Goal: Transaction & Acquisition: Purchase product/service

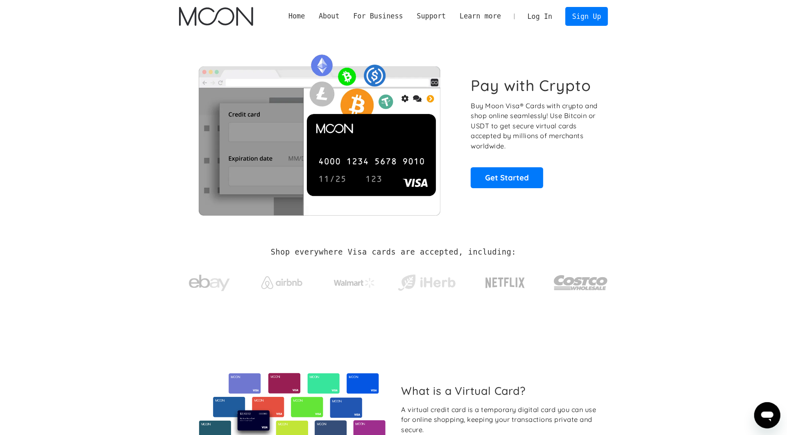
click at [550, 21] on link "Log In" at bounding box center [540, 16] width 39 height 18
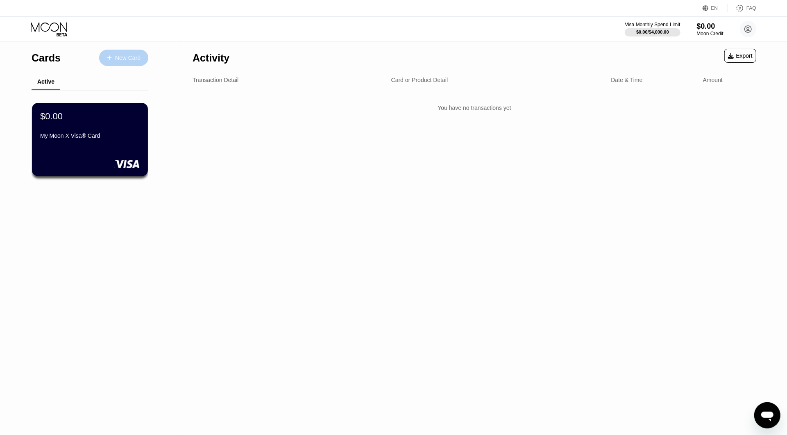
click at [136, 61] on div "New Card" at bounding box center [127, 58] width 25 height 7
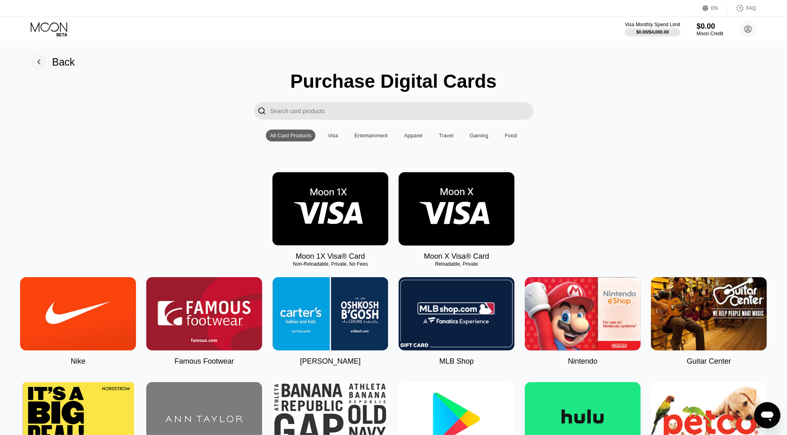
click at [475, 226] on img at bounding box center [457, 208] width 116 height 73
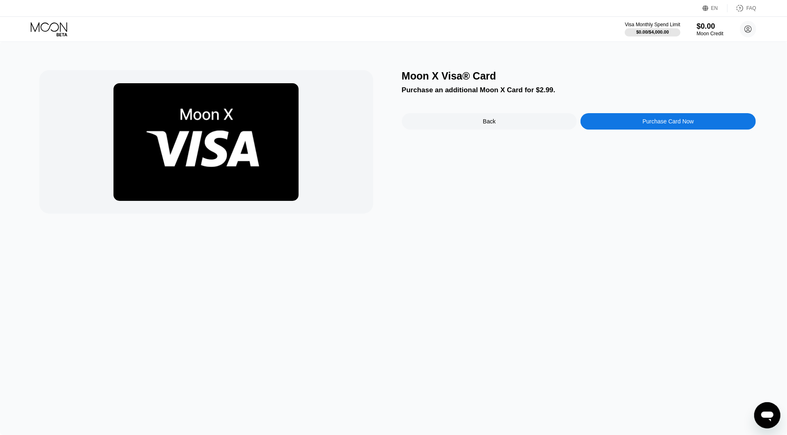
click at [652, 67] on div "Moon X Visa® Card Purchase an additional Moon X Card for $2.99. Back Purchase C…" at bounding box center [393, 237] width 787 height 393
click at [54, 31] on icon at bounding box center [50, 29] width 38 height 14
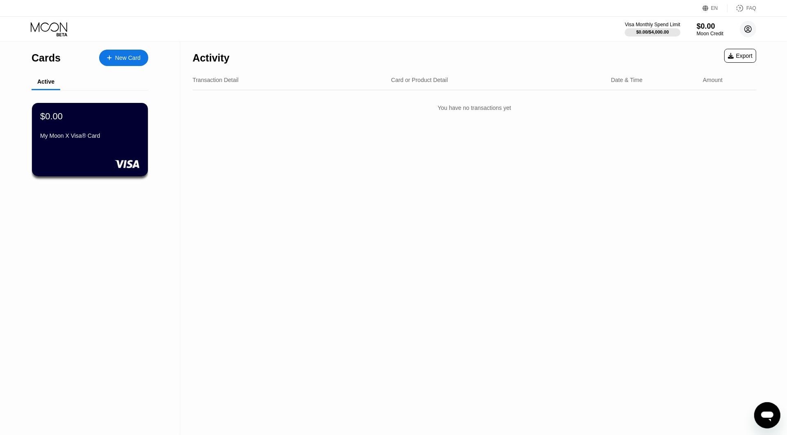
click at [744, 30] on circle at bounding box center [748, 29] width 16 height 16
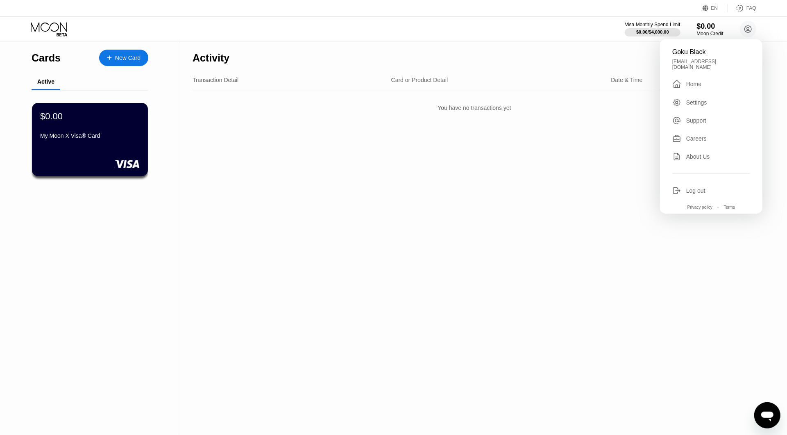
click at [699, 187] on div "Log out" at bounding box center [695, 190] width 19 height 7
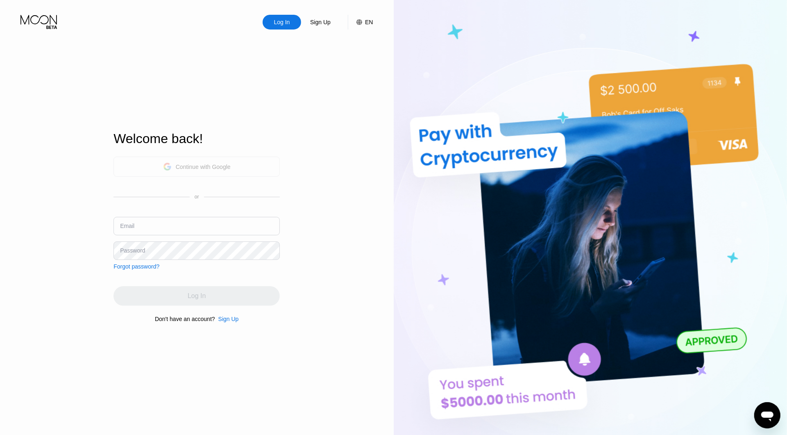
click at [204, 165] on div "Continue with Google" at bounding box center [203, 167] width 55 height 7
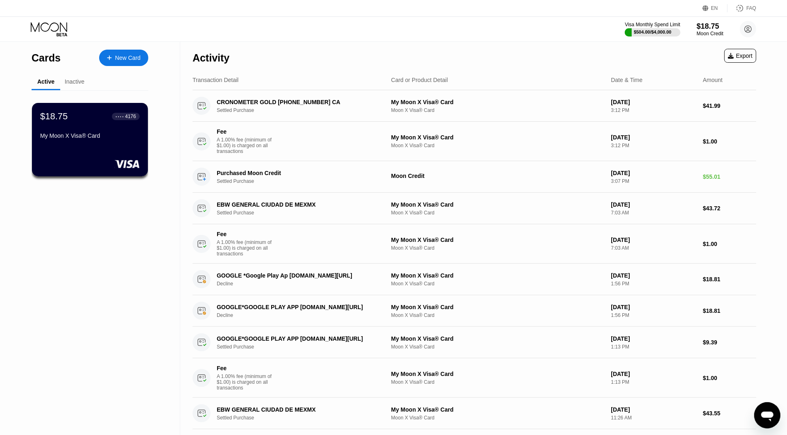
click at [84, 122] on div "$18.75 ● ● ● ● 4176" at bounding box center [90, 116] width 100 height 11
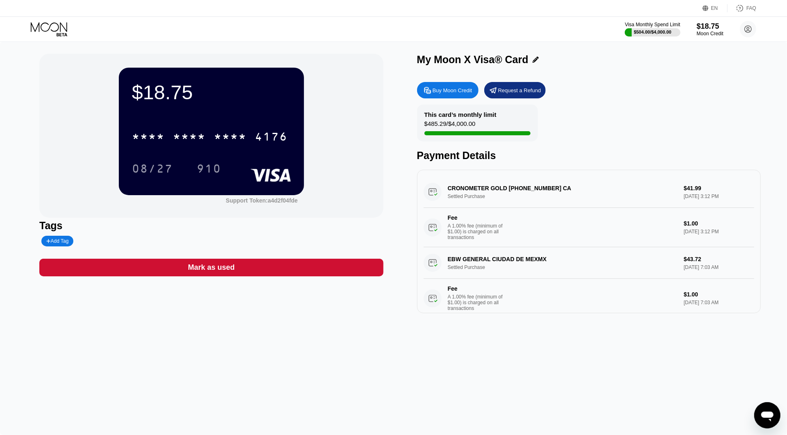
drag, startPoint x: 422, startPoint y: 126, endPoint x: 501, endPoint y: 122, distance: 79.2
click at [500, 122] on div "This card’s monthly limit $485.29 / $4,000.00" at bounding box center [477, 122] width 121 height 37
click at [501, 122] on div "This card’s monthly limit $485.29 / $4,000.00" at bounding box center [477, 122] width 121 height 37
drag, startPoint x: 437, startPoint y: 124, endPoint x: 491, endPoint y: 122, distance: 53.3
click at [491, 122] on div "This card’s monthly limit $485.29 / $4,000.00" at bounding box center [477, 122] width 121 height 37
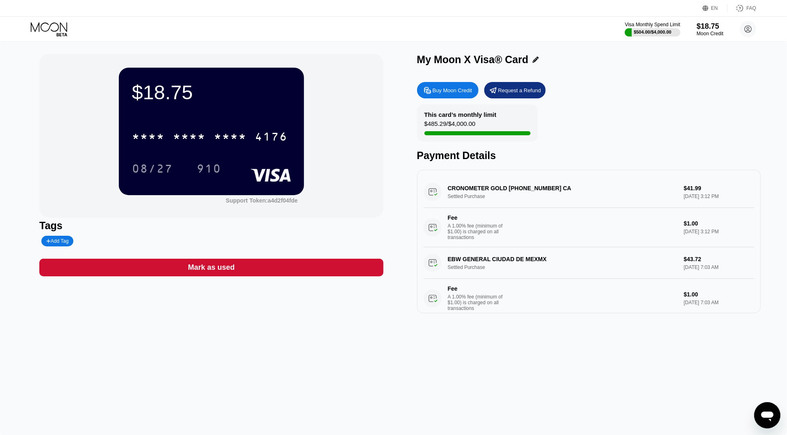
click at [491, 122] on div "This card’s monthly limit $485.29 / $4,000.00" at bounding box center [477, 122] width 121 height 37
drag, startPoint x: 454, startPoint y: 100, endPoint x: 568, endPoint y: 120, distance: 115.1
click at [563, 121] on div "Buy Moon Credit Request a Refund This card’s monthly limit $485.29 / $4,000.00 …" at bounding box center [589, 195] width 344 height 235
click at [464, 98] on div "Buy Moon Credit" at bounding box center [447, 90] width 61 height 16
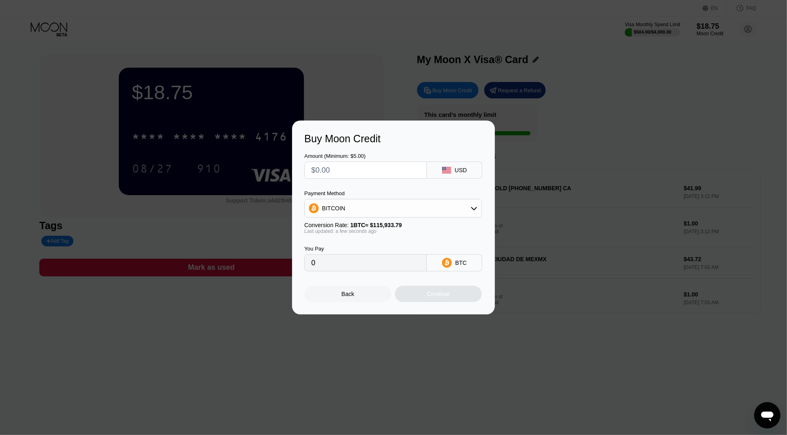
click at [380, 213] on div "BITCOIN" at bounding box center [393, 208] width 177 height 16
click at [354, 248] on span "USDT on TRON" at bounding box center [344, 248] width 41 height 7
type input "0.00"
click at [360, 173] on input "text" at bounding box center [365, 170] width 109 height 16
type input "$2"
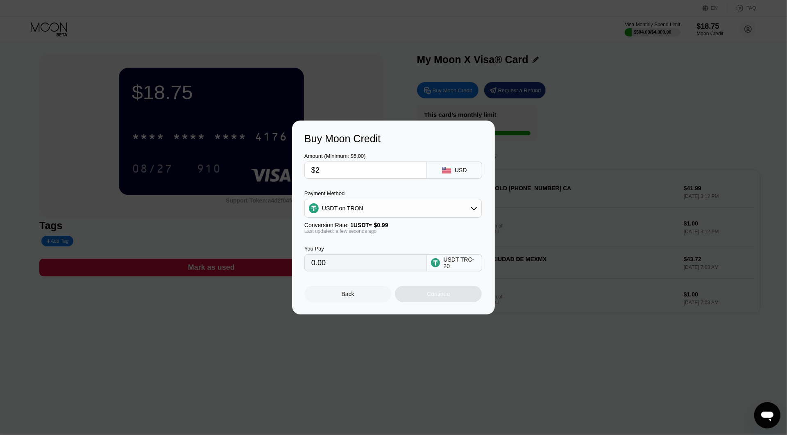
type input "2.02"
type input "$200"
type input "202.02"
type input "$200"
click at [441, 297] on div "Continue" at bounding box center [438, 294] width 23 height 7
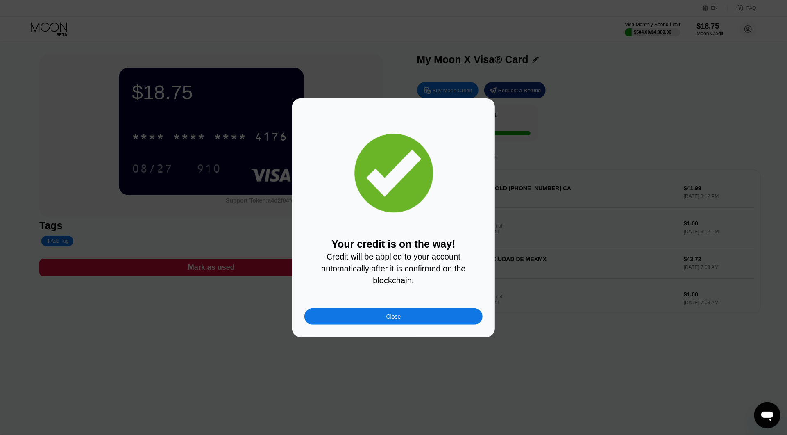
click at [443, 316] on div "Close" at bounding box center [393, 316] width 178 height 16
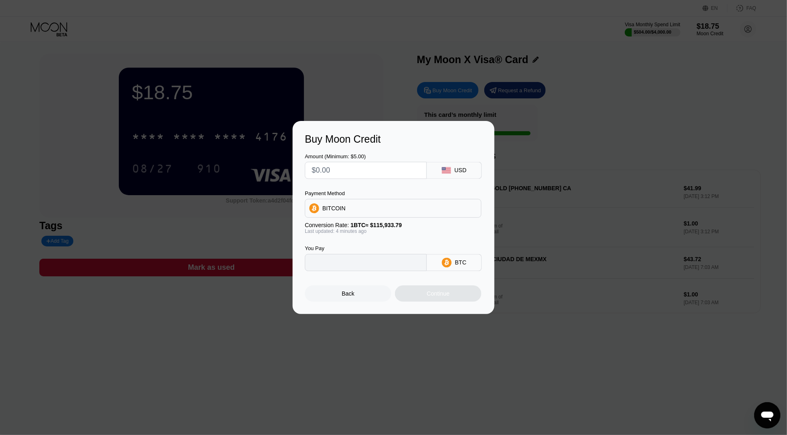
type input "0"
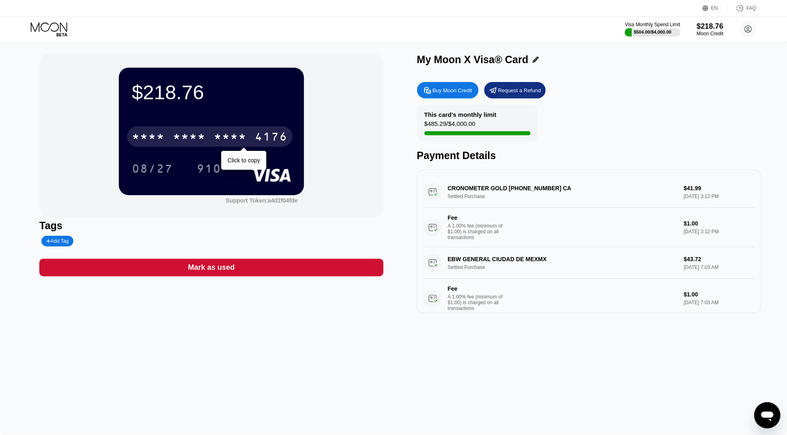
click at [234, 139] on div "* * * *" at bounding box center [230, 137] width 33 height 13
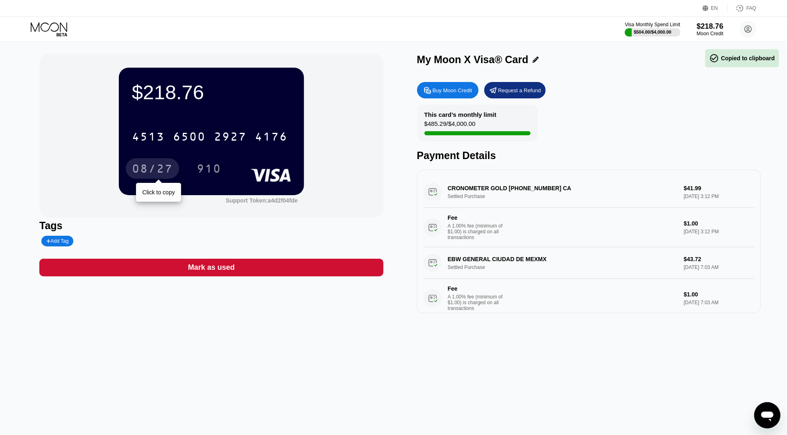
click at [159, 172] on div "08/27" at bounding box center [152, 169] width 41 height 13
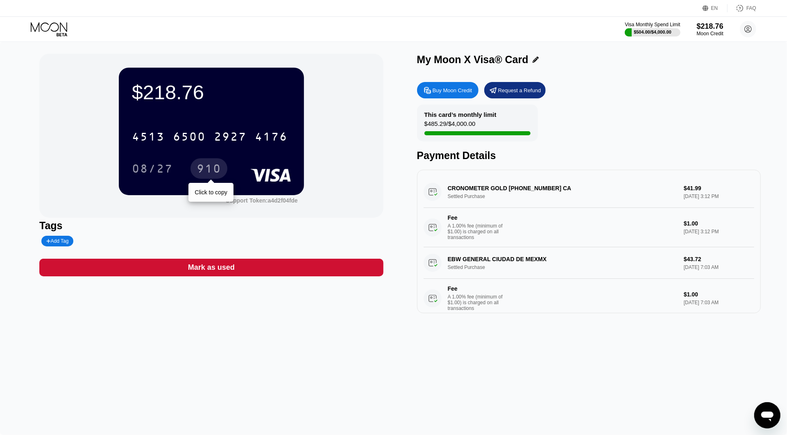
drag, startPoint x: 212, startPoint y: 170, endPoint x: 215, endPoint y: 177, distance: 7.7
click at [212, 170] on div "910" at bounding box center [209, 169] width 25 height 13
click at [704, 24] on div "$218.76" at bounding box center [710, 26] width 27 height 9
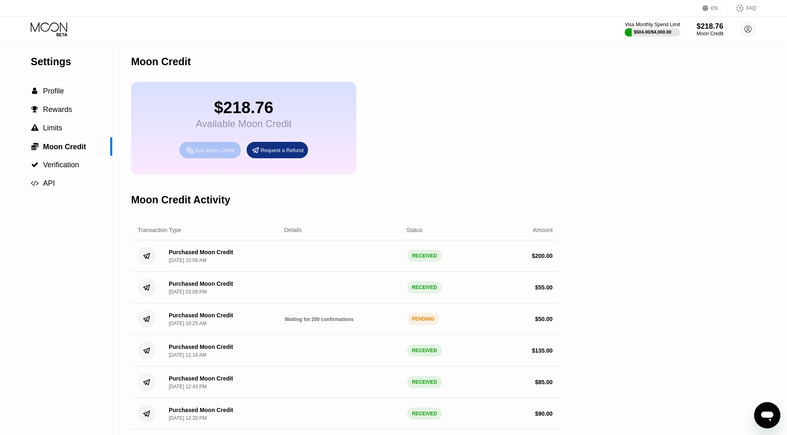
click at [207, 154] on div "Buy Moon Credit" at bounding box center [215, 150] width 40 height 7
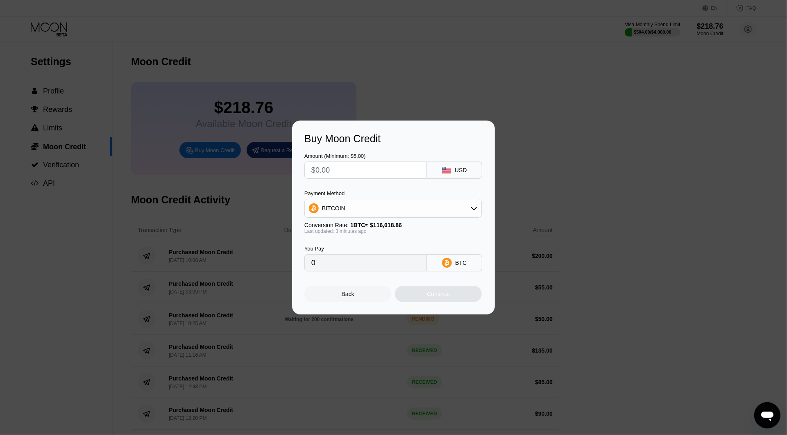
drag, startPoint x: 320, startPoint y: 200, endPoint x: 330, endPoint y: 204, distance: 11.0
click at [321, 200] on div "BITCOIN" at bounding box center [392, 208] width 177 height 19
drag, startPoint x: 340, startPoint y: 207, endPoint x: 345, endPoint y: 213, distance: 8.1
click at [340, 208] on div "BITCOIN" at bounding box center [333, 208] width 23 height 7
click at [344, 252] on span "USDT on TRON" at bounding box center [344, 248] width 41 height 7
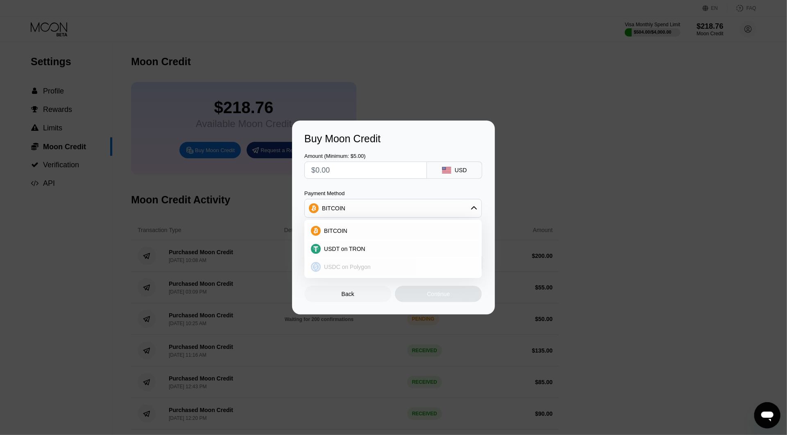
type input "0.00"
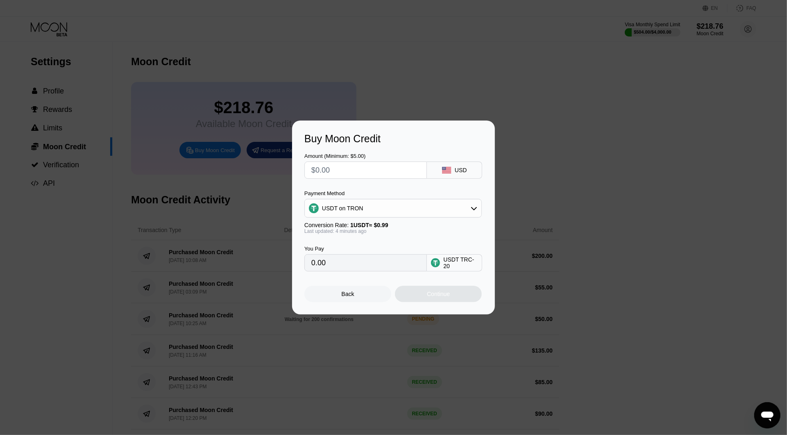
click at [388, 172] on input "text" at bounding box center [365, 170] width 109 height 16
type input "$2"
type input "2.02"
type input "$290"
type input "292.93"
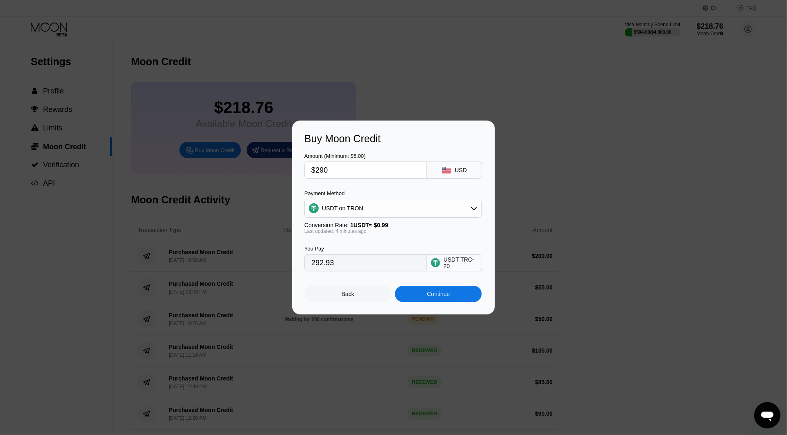
type input "$290"
click at [430, 297] on div "Continue" at bounding box center [438, 294] width 23 height 7
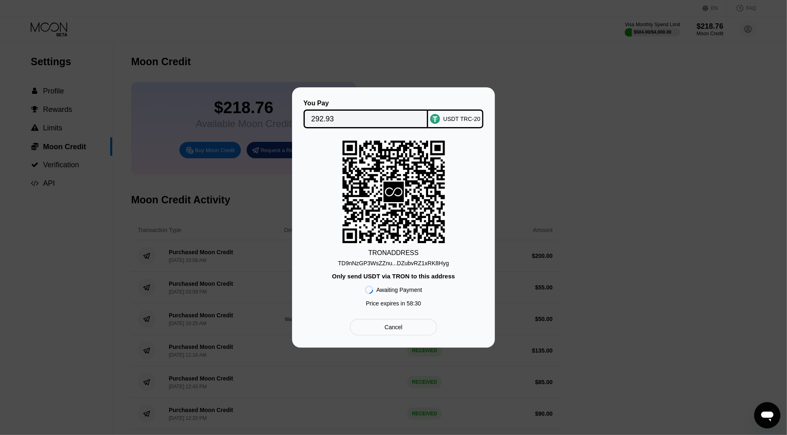
click at [417, 335] on div "Cancel" at bounding box center [393, 327] width 87 height 16
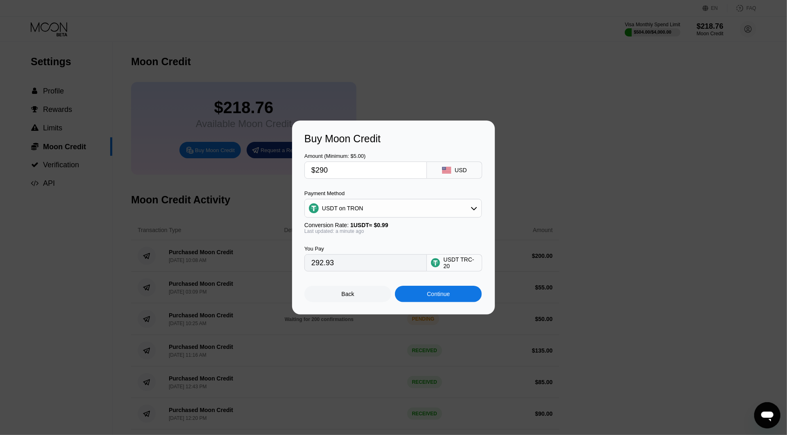
click at [343, 170] on input "$290" at bounding box center [365, 170] width 109 height 16
type input "$2"
type input "2.02"
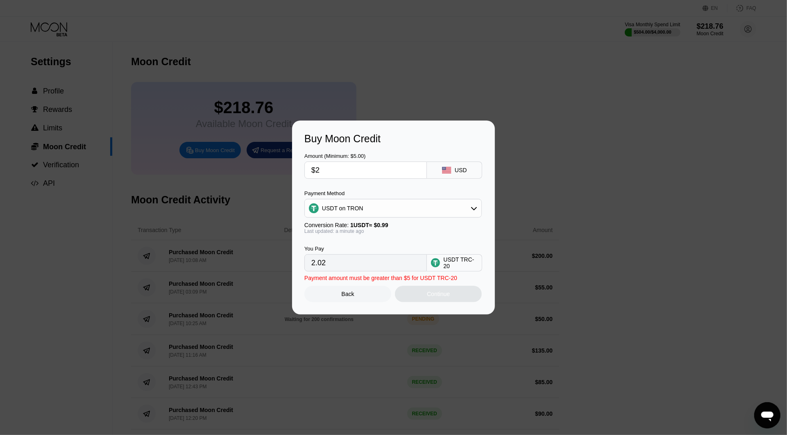
type input "$28"
type input "28.28"
type input "$280"
type input "282.83"
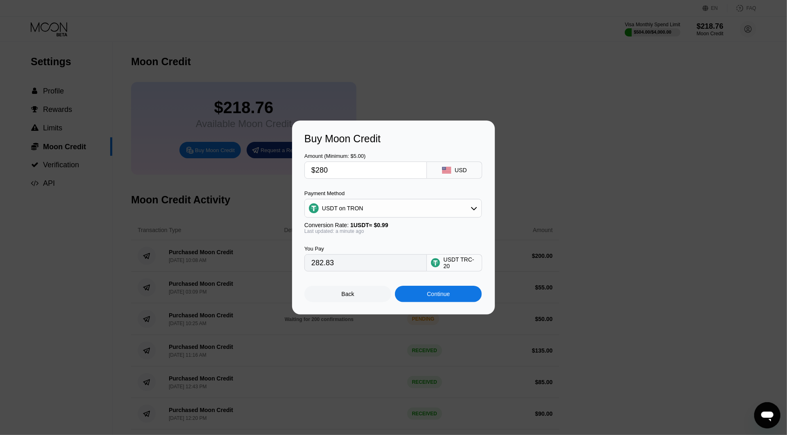
type input "$280"
click at [437, 296] on div "Continue" at bounding box center [438, 294] width 23 height 7
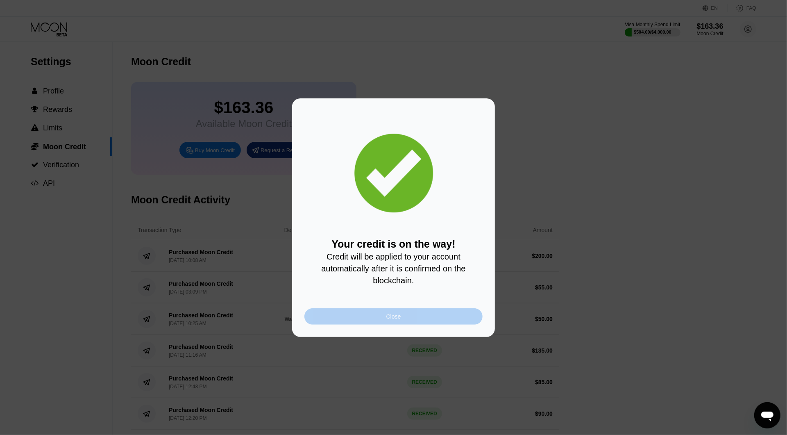
click at [421, 324] on div "Close" at bounding box center [393, 316] width 178 height 16
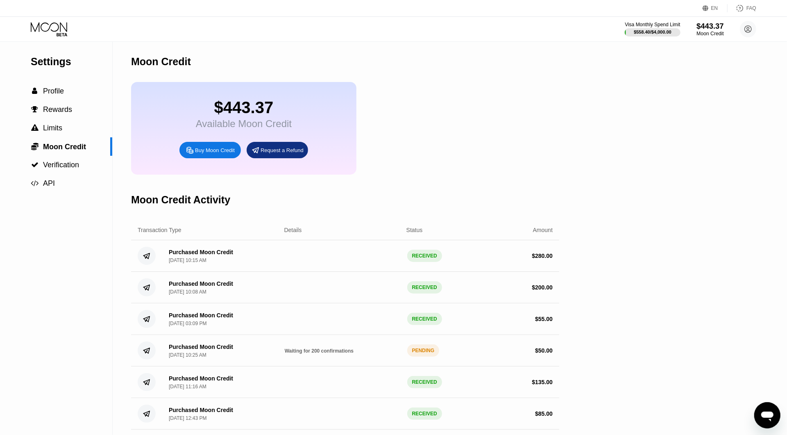
click at [702, 28] on div "$443.37" at bounding box center [710, 26] width 27 height 9
click at [51, 33] on icon at bounding box center [50, 29] width 38 height 14
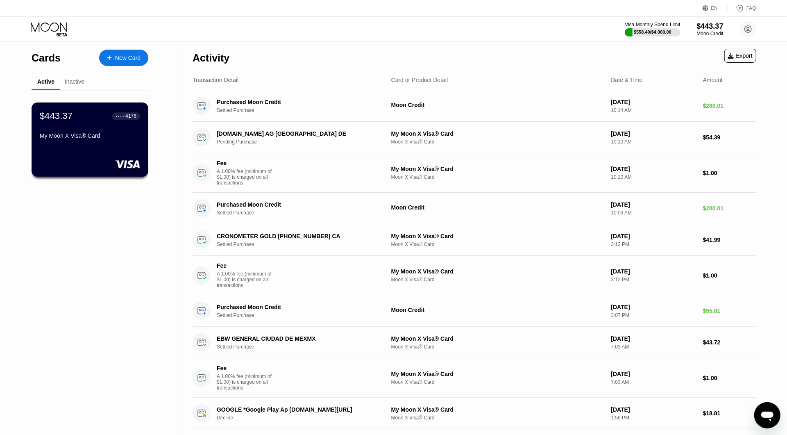
click at [116, 139] on div "My Moon X Visa® Card" at bounding box center [90, 135] width 100 height 7
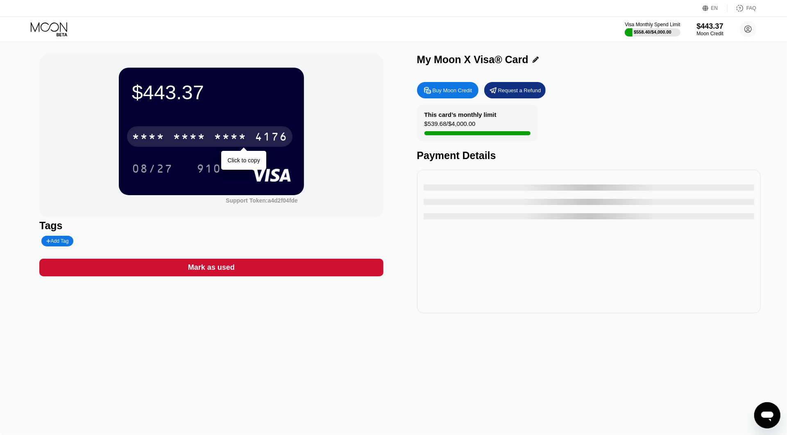
click at [246, 138] on div "* * * *" at bounding box center [230, 137] width 33 height 13
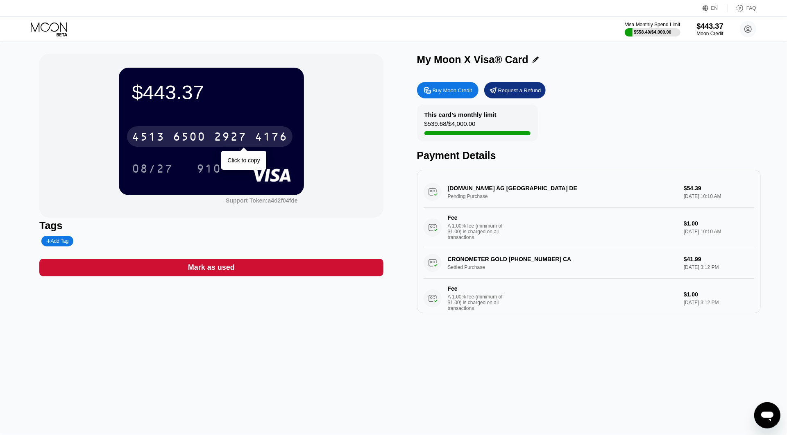
click at [193, 133] on div "6500" at bounding box center [189, 137] width 33 height 13
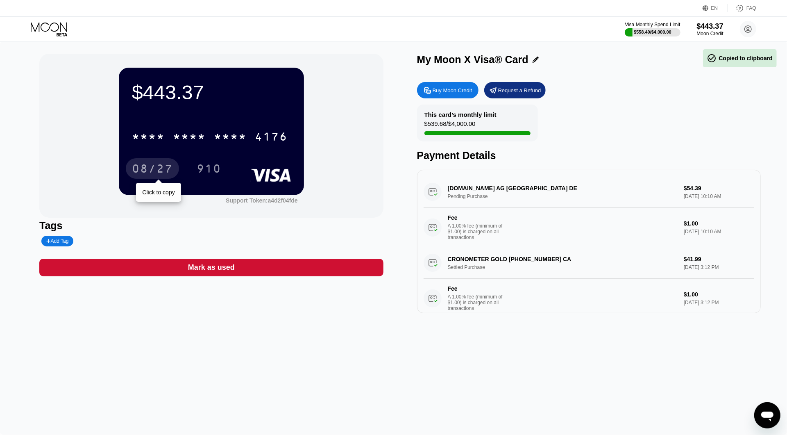
click at [151, 163] on div "08/27" at bounding box center [152, 168] width 53 height 20
click at [217, 167] on div "910" at bounding box center [209, 169] width 25 height 13
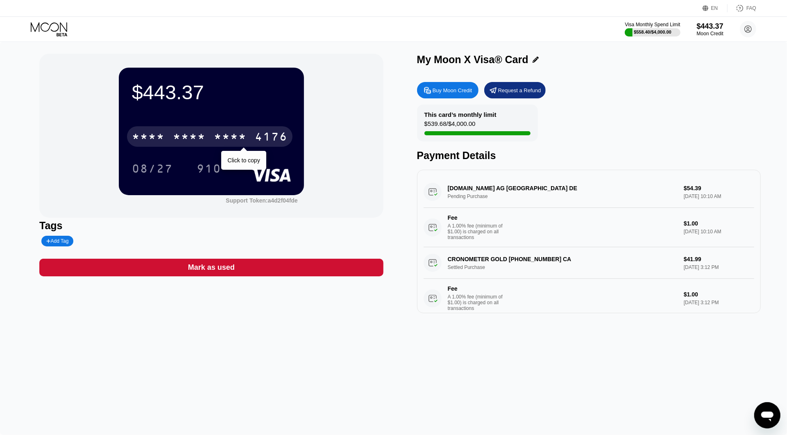
click at [245, 144] on div "* * * *" at bounding box center [230, 137] width 33 height 13
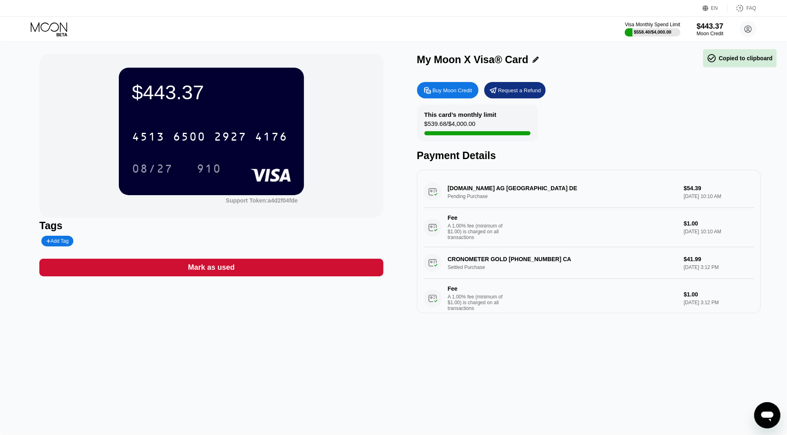
click at [165, 176] on div "08/27" at bounding box center [152, 169] width 41 height 13
click at [227, 172] on div "910" at bounding box center [209, 168] width 37 height 20
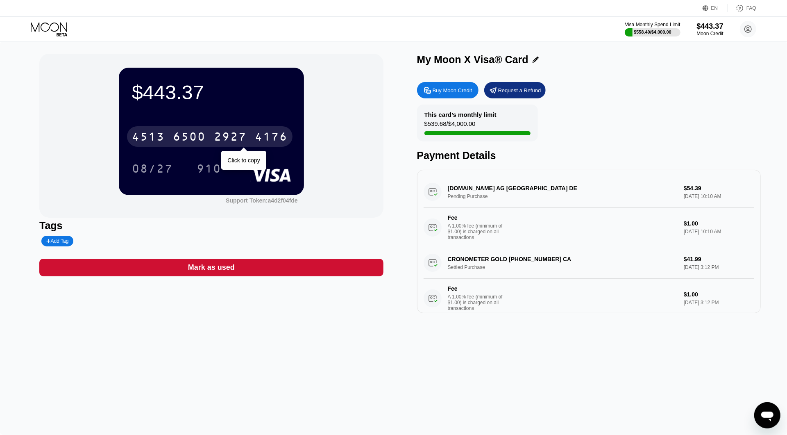
click at [216, 134] on div "2927" at bounding box center [230, 137] width 33 height 13
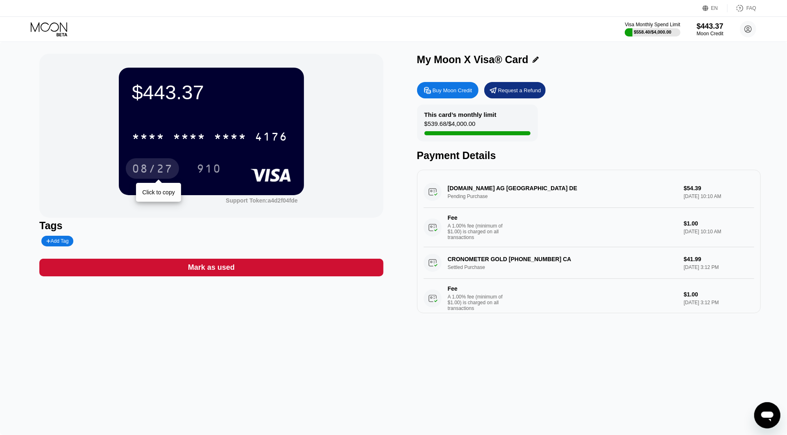
click at [155, 173] on div "08/27" at bounding box center [152, 169] width 41 height 13
click at [212, 173] on div "910" at bounding box center [209, 169] width 25 height 13
click at [552, 195] on div "PAYPAL *HARTLAUERHA CIUDAD DE MEXMX Pending Purchase $371.10 Sep 19, 2025 10:26…" at bounding box center [589, 211] width 331 height 71
drag, startPoint x: 587, startPoint y: 193, endPoint x: 657, endPoint y: 192, distance: 70.1
click at [588, 193] on div "PAYPAL *HARTLAUERHA CIUDAD DE MEXMX Pending Purchase $371.10 Sep 19, 2025 10:26…" at bounding box center [589, 211] width 331 height 71
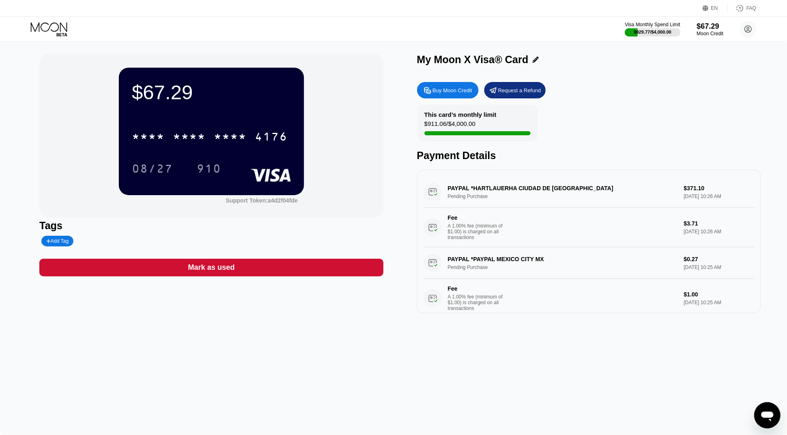
drag, startPoint x: 579, startPoint y: 206, endPoint x: 573, endPoint y: 202, distance: 7.1
click at [578, 205] on div "PAYPAL *HARTLAUERHA CIUDAD DE MEXMX Pending Purchase $371.10 Sep 19, 2025 10:26…" at bounding box center [589, 211] width 331 height 71
drag, startPoint x: 493, startPoint y: 192, endPoint x: 550, endPoint y: 194, distance: 57.0
click at [550, 194] on div "PAYPAL *HARTLAUERHA CIUDAD DE MEXMX Pending Purchase $371.10 Sep 19, 2025 10:26…" at bounding box center [589, 211] width 331 height 71
drag, startPoint x: 513, startPoint y: 203, endPoint x: 451, endPoint y: 205, distance: 61.9
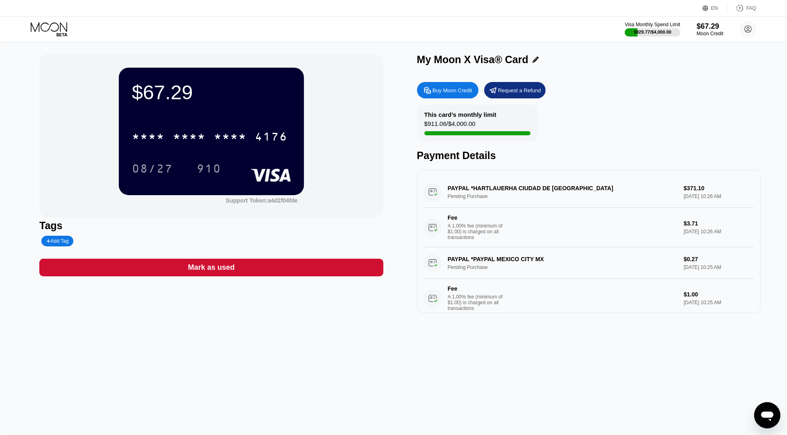
click at [451, 205] on div "PAYPAL *HARTLAUERHA CIUDAD DE MEXMX Pending Purchase $371.10 Sep 19, 2025 10:26…" at bounding box center [589, 211] width 331 height 71
click at [657, 34] on div "$929.77 / $4,000.00" at bounding box center [653, 32] width 39 height 5
